Goal: Transaction & Acquisition: Purchase product/service

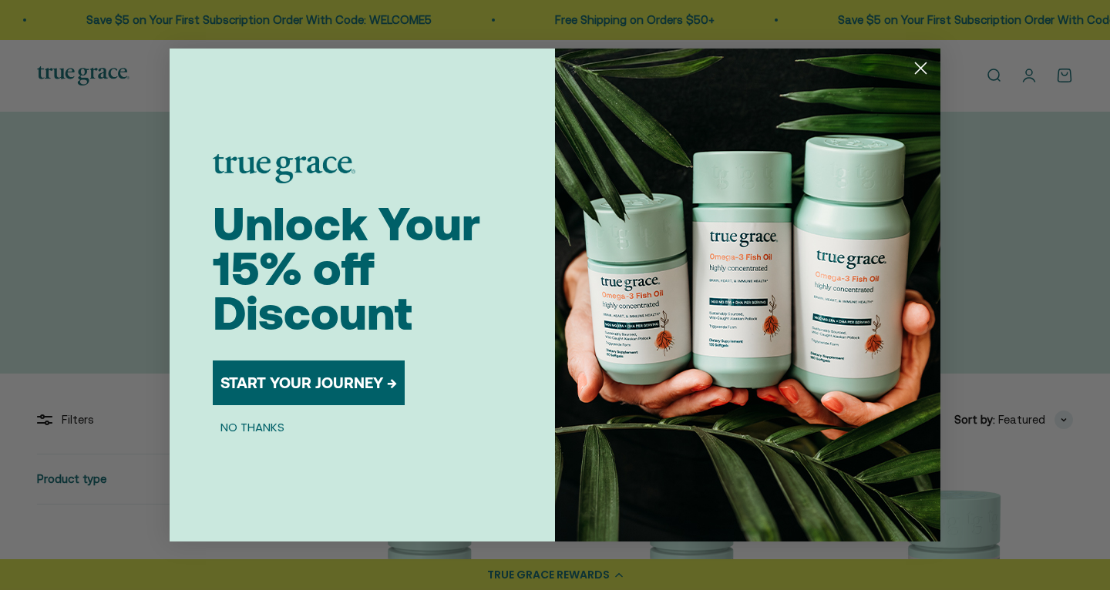
click at [918, 70] on icon "Close dialog" at bounding box center [921, 68] width 11 height 11
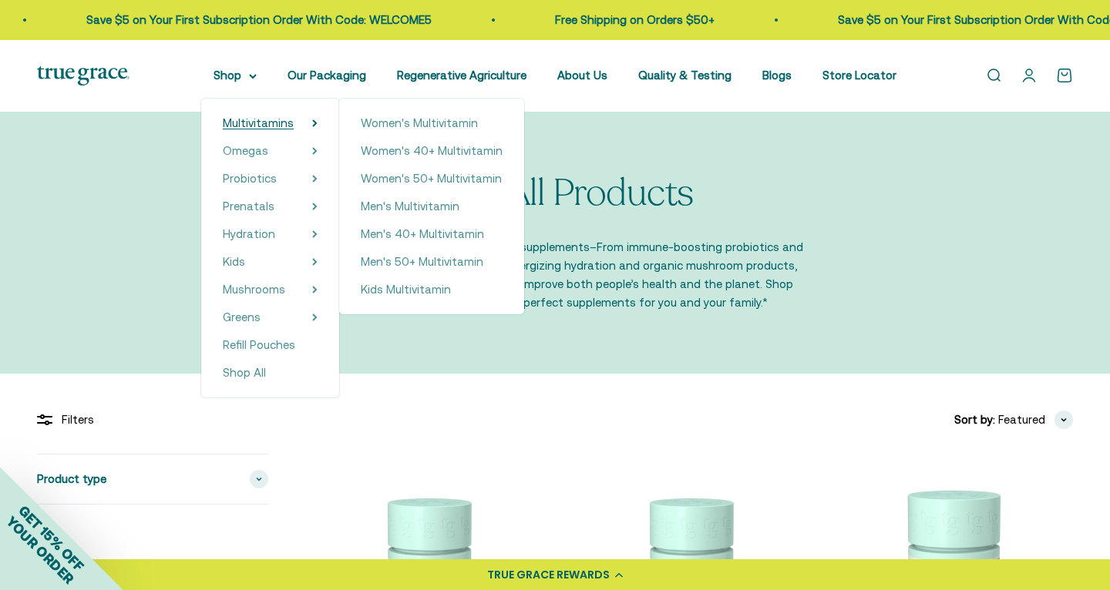
click at [276, 124] on span "Multivitamins" at bounding box center [258, 122] width 71 height 13
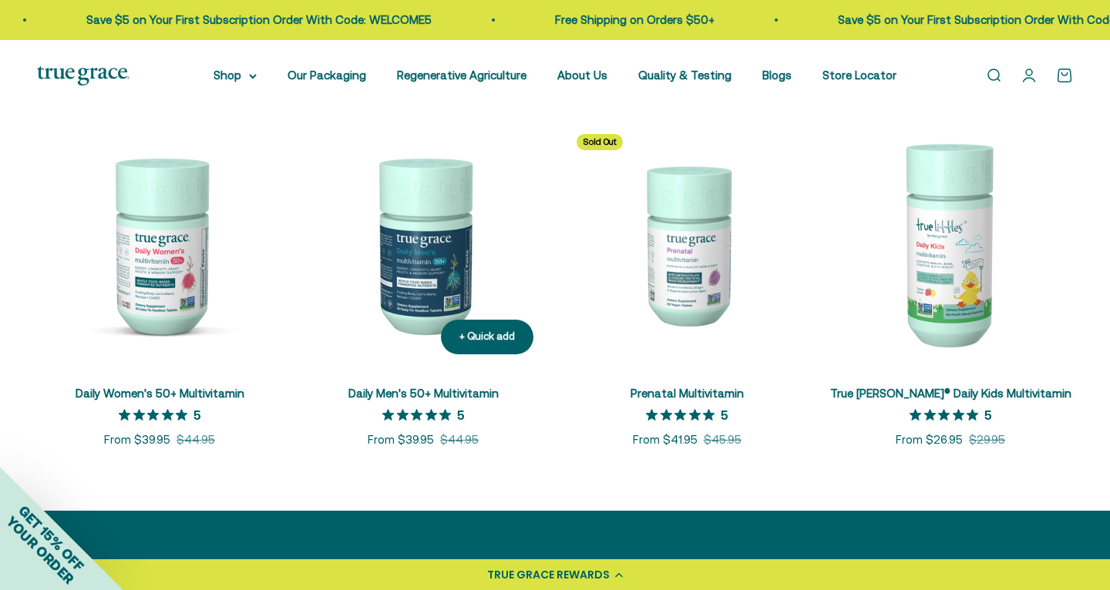
scroll to position [658, 0]
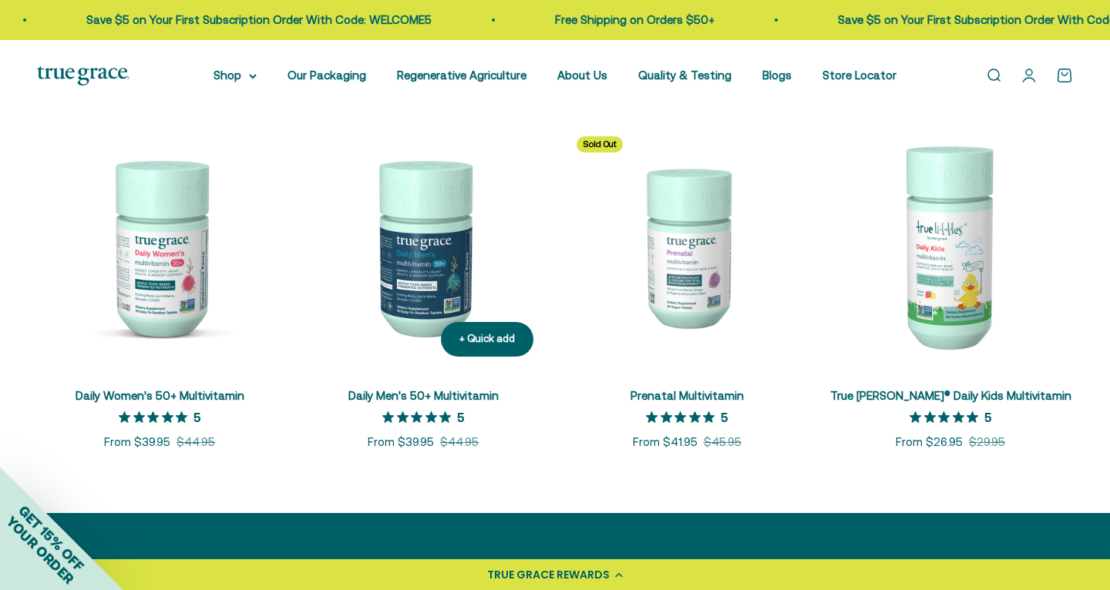
click at [399, 402] on link "Daily Men's 50+ Multivitamin" at bounding box center [423, 395] width 150 height 13
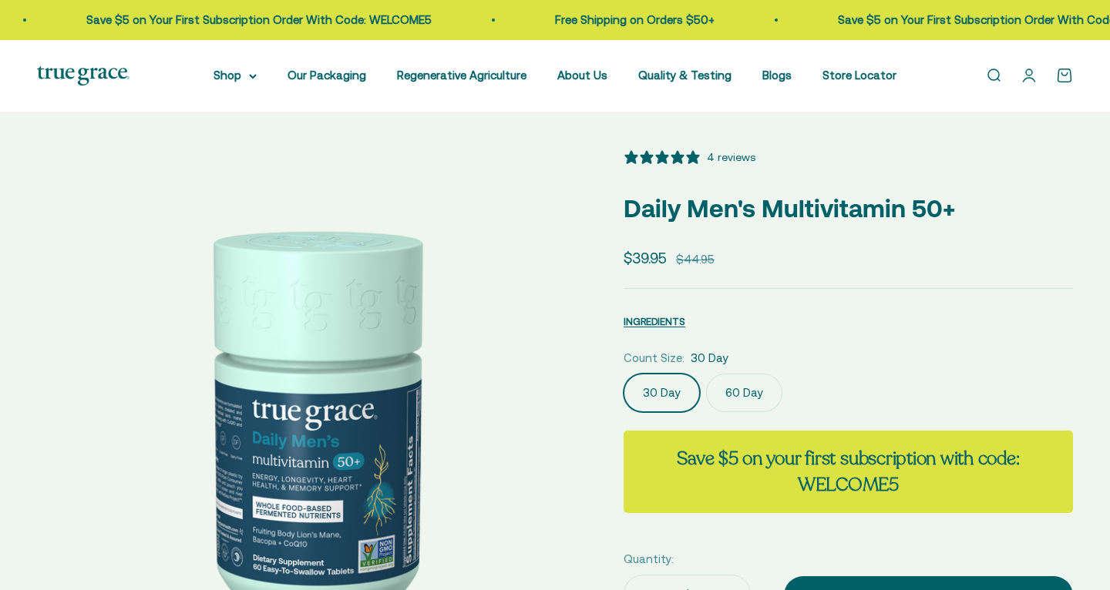
select select "3"
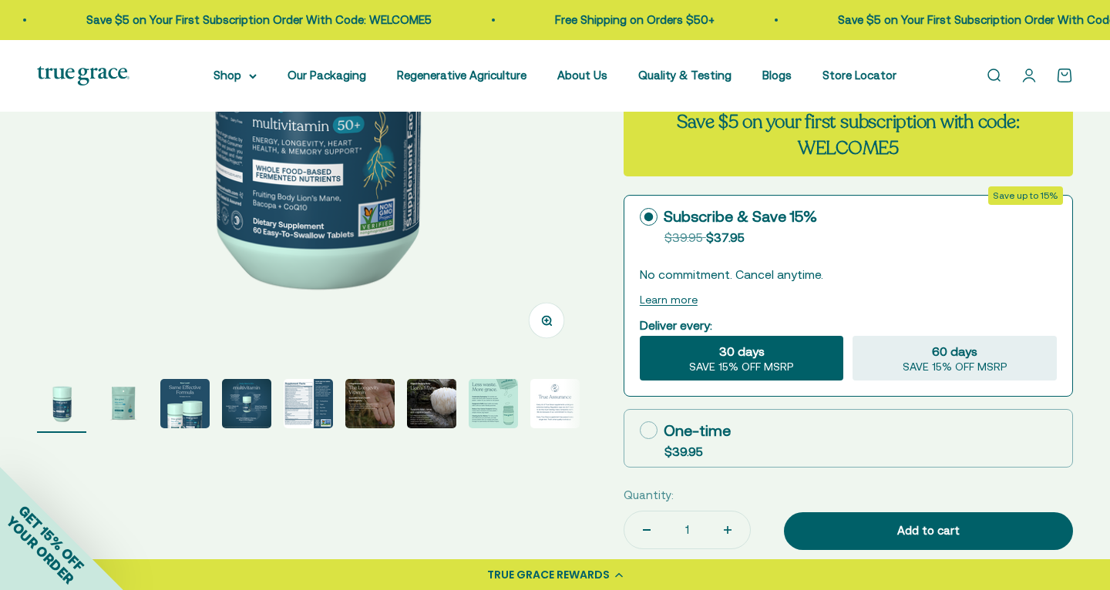
scroll to position [338, 0]
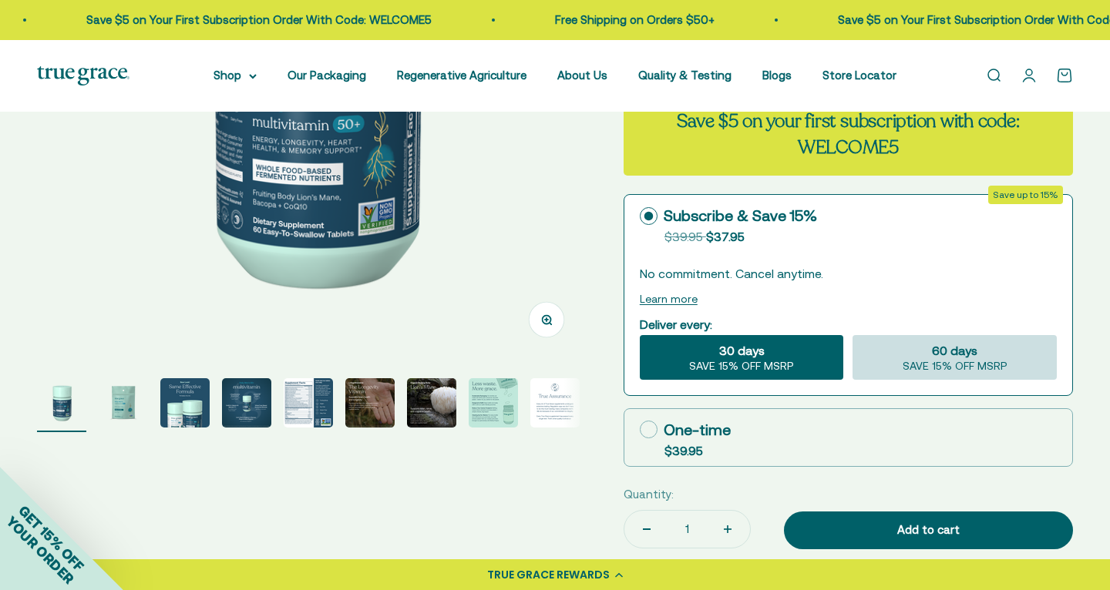
click at [935, 360] on span "60 days" at bounding box center [954, 350] width 45 height 18
click at [853, 335] on input "60 days SAVE 15% OFF MSRP" at bounding box center [852, 335] width 1 height 1
radio input "true"
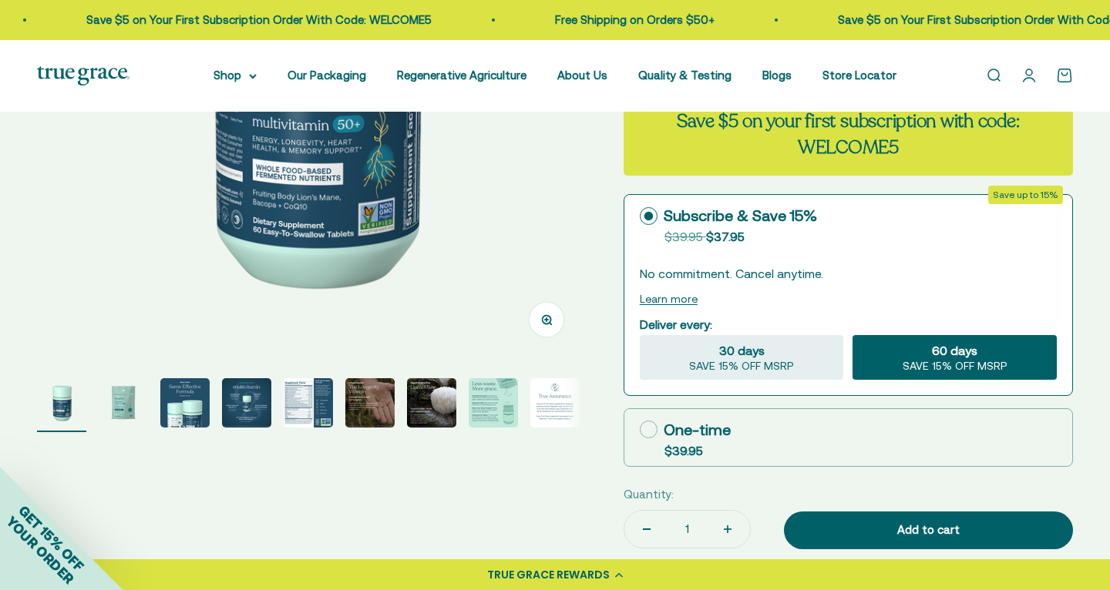
click at [935, 360] on span "60 days" at bounding box center [954, 350] width 45 height 18
click at [853, 335] on input "60 days SAVE 15% OFF MSRP" at bounding box center [852, 335] width 1 height 1
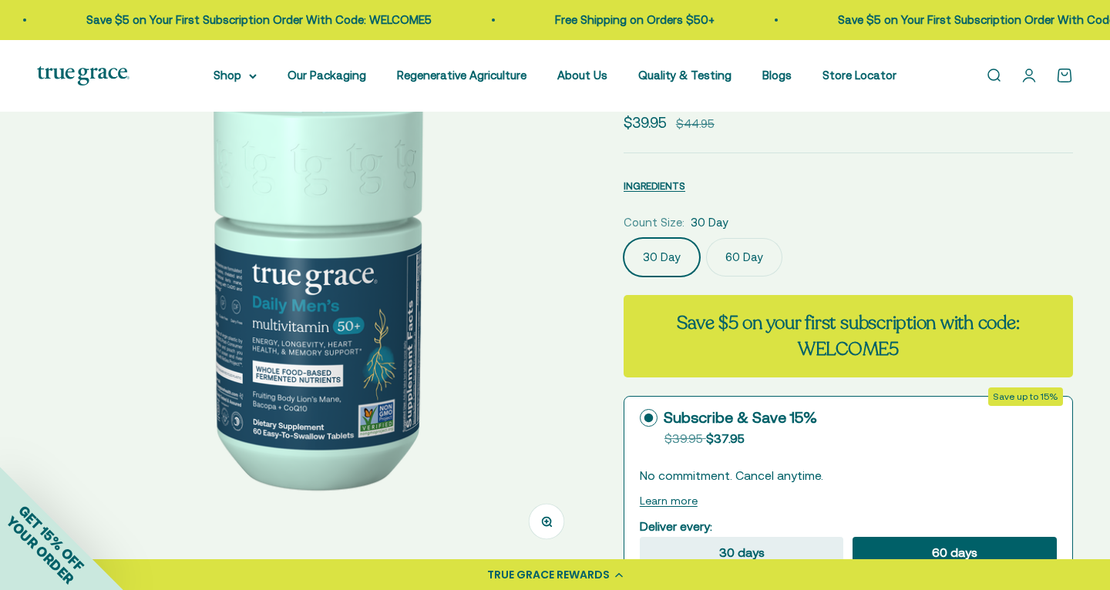
scroll to position [136, 0]
click at [746, 277] on label "60 Day" at bounding box center [744, 257] width 76 height 39
click at [624, 238] on input "60 Day" at bounding box center [623, 237] width 1 height 1
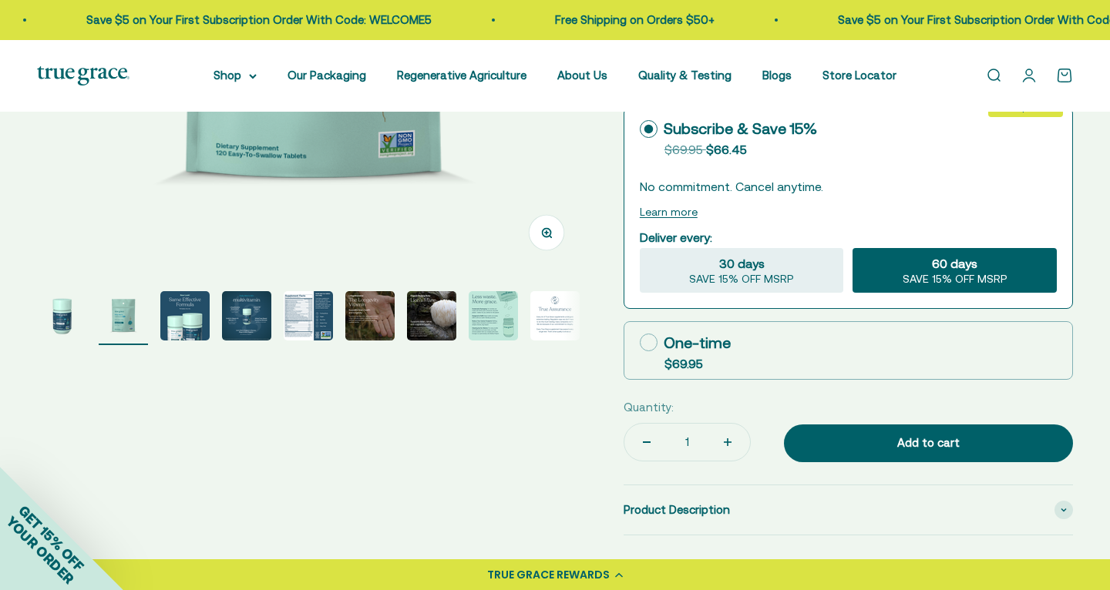
scroll to position [428, 0]
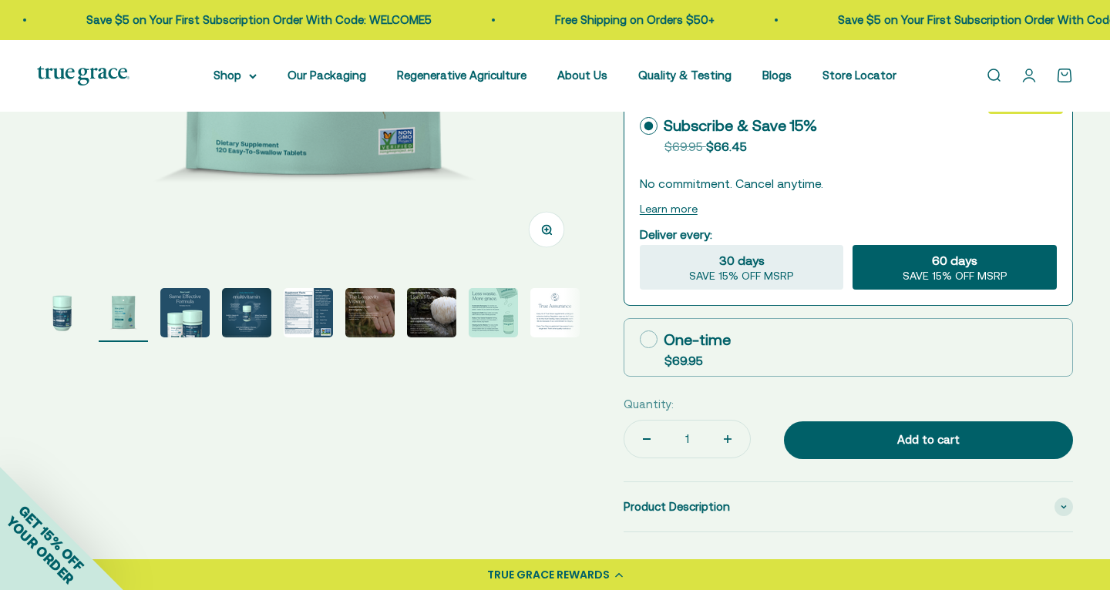
click at [947, 270] on span "60 days" at bounding box center [954, 260] width 45 height 18
click at [853, 245] on input "60 days SAVE 15% OFF MSRP" at bounding box center [852, 244] width 1 height 1
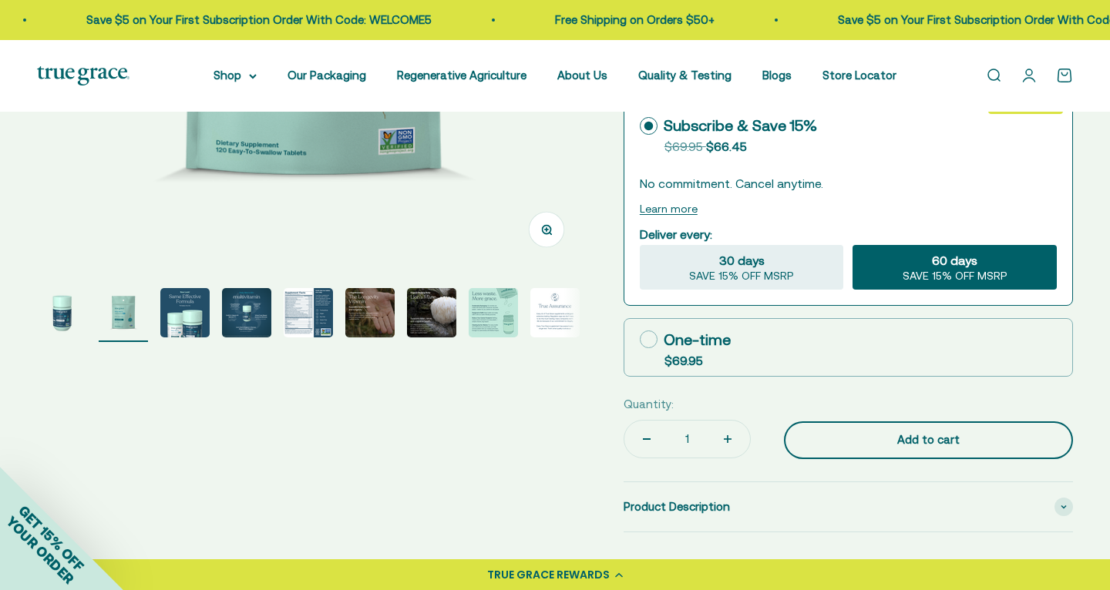
click at [920, 449] on div "Add to cart" at bounding box center [928, 440] width 227 height 18
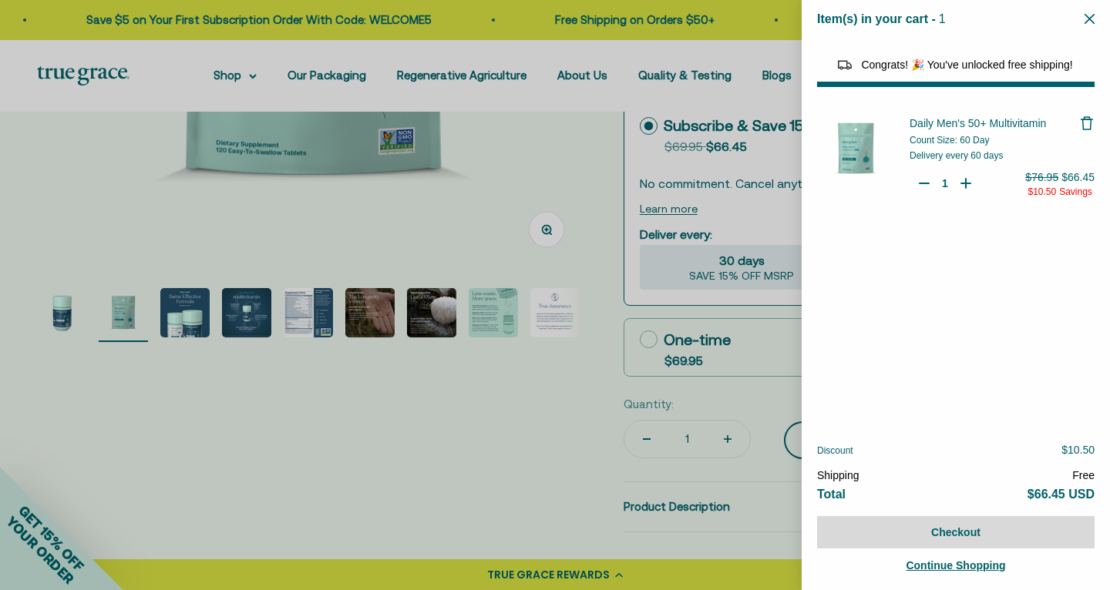
select select "44882806636758"
select select "42422654566614"
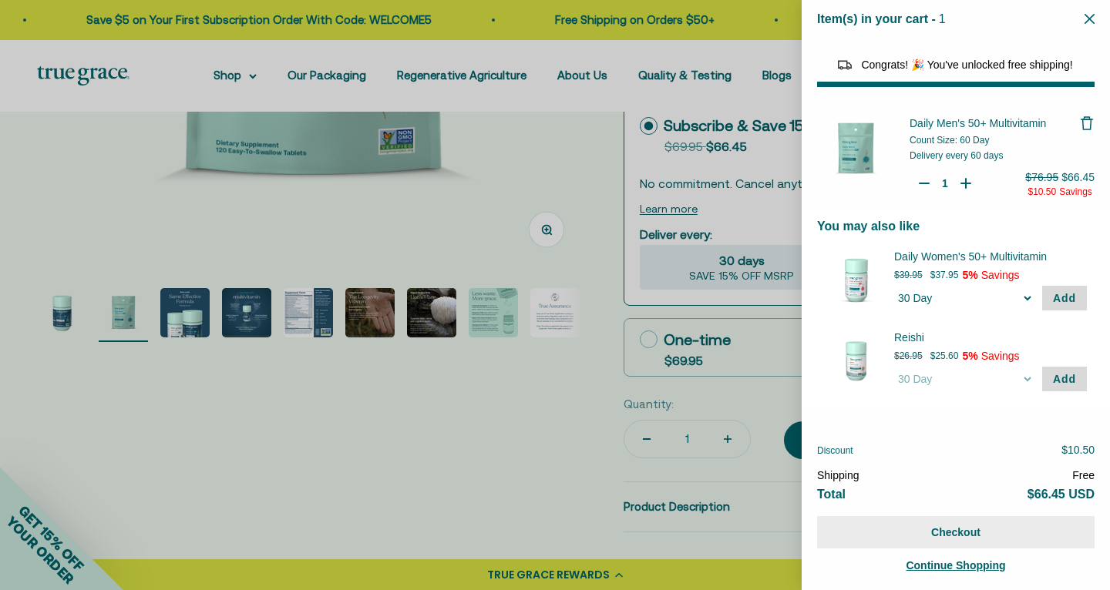
click at [954, 526] on button "Checkout" at bounding box center [955, 532] width 277 height 32
